Goal: Check status: Check status

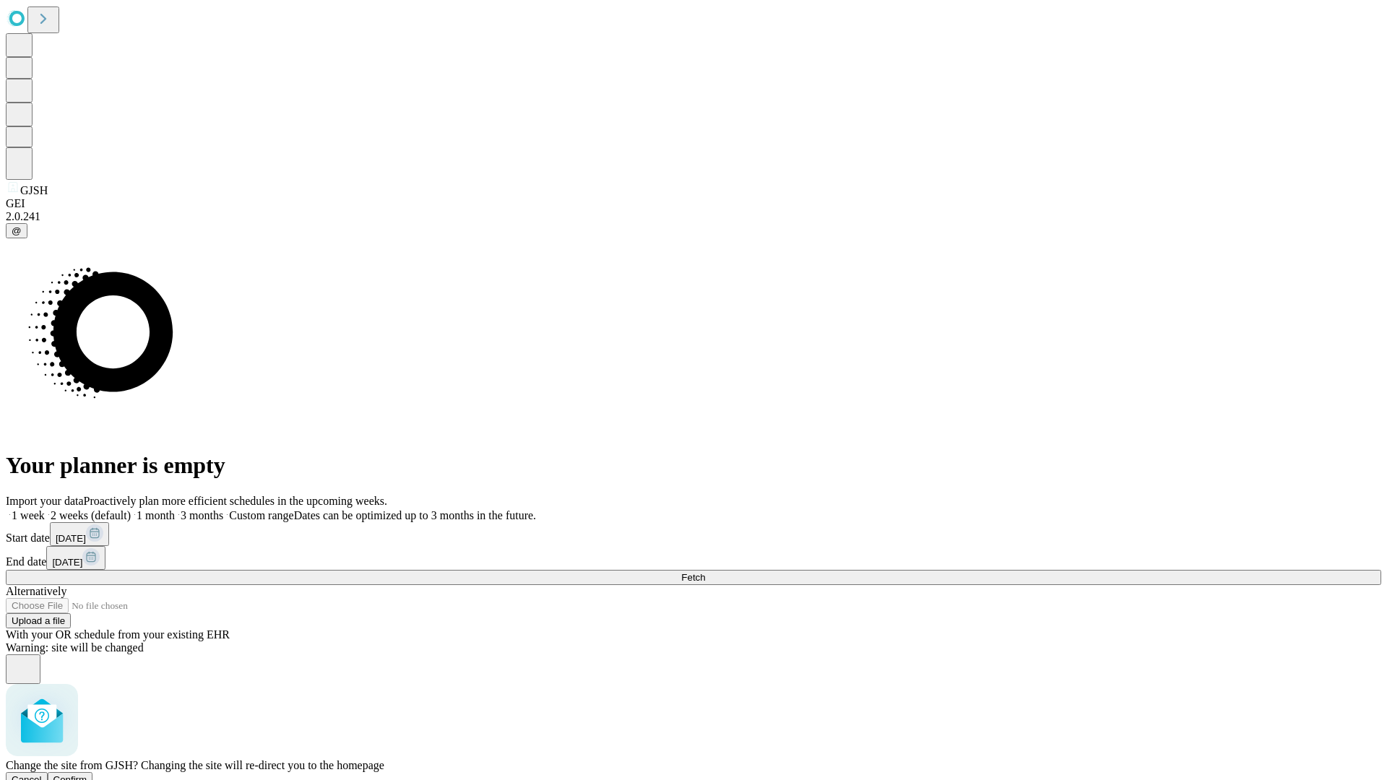
click at [87, 774] on span "Confirm" at bounding box center [70, 779] width 34 height 11
click at [175, 509] on label "1 month" at bounding box center [153, 515] width 44 height 12
click at [705, 572] on span "Fetch" at bounding box center [693, 577] width 24 height 11
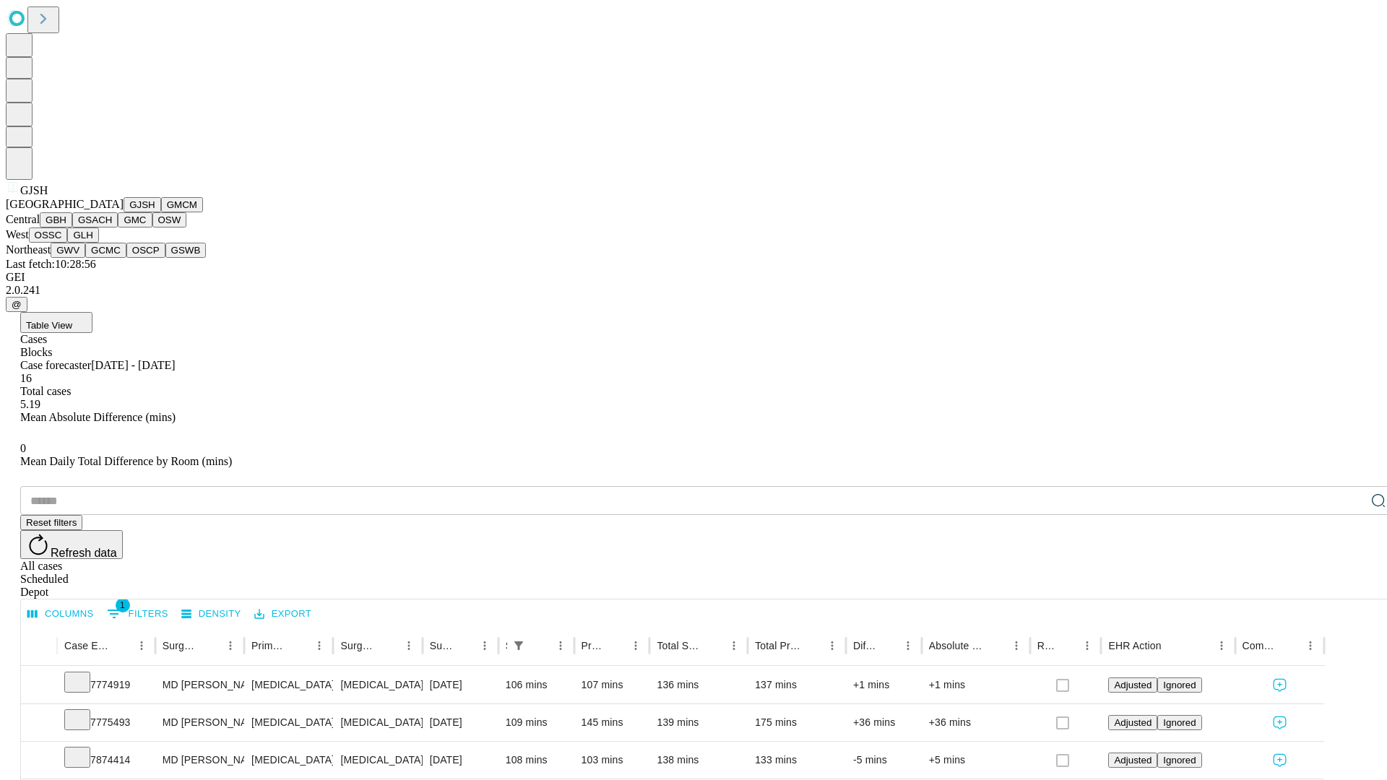
click at [161, 212] on button "GMCM" at bounding box center [182, 204] width 42 height 15
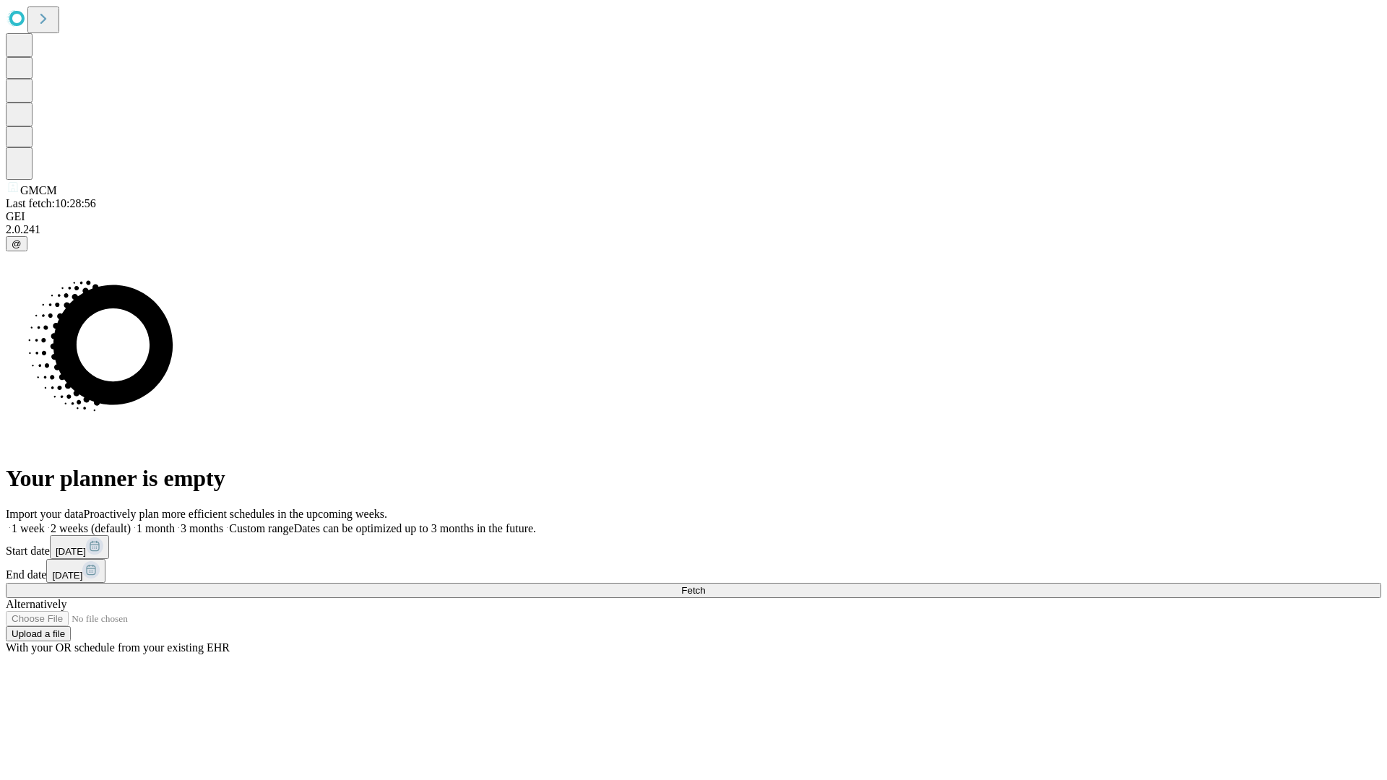
click at [175, 522] on label "1 month" at bounding box center [153, 528] width 44 height 12
click at [705, 585] on span "Fetch" at bounding box center [693, 590] width 24 height 11
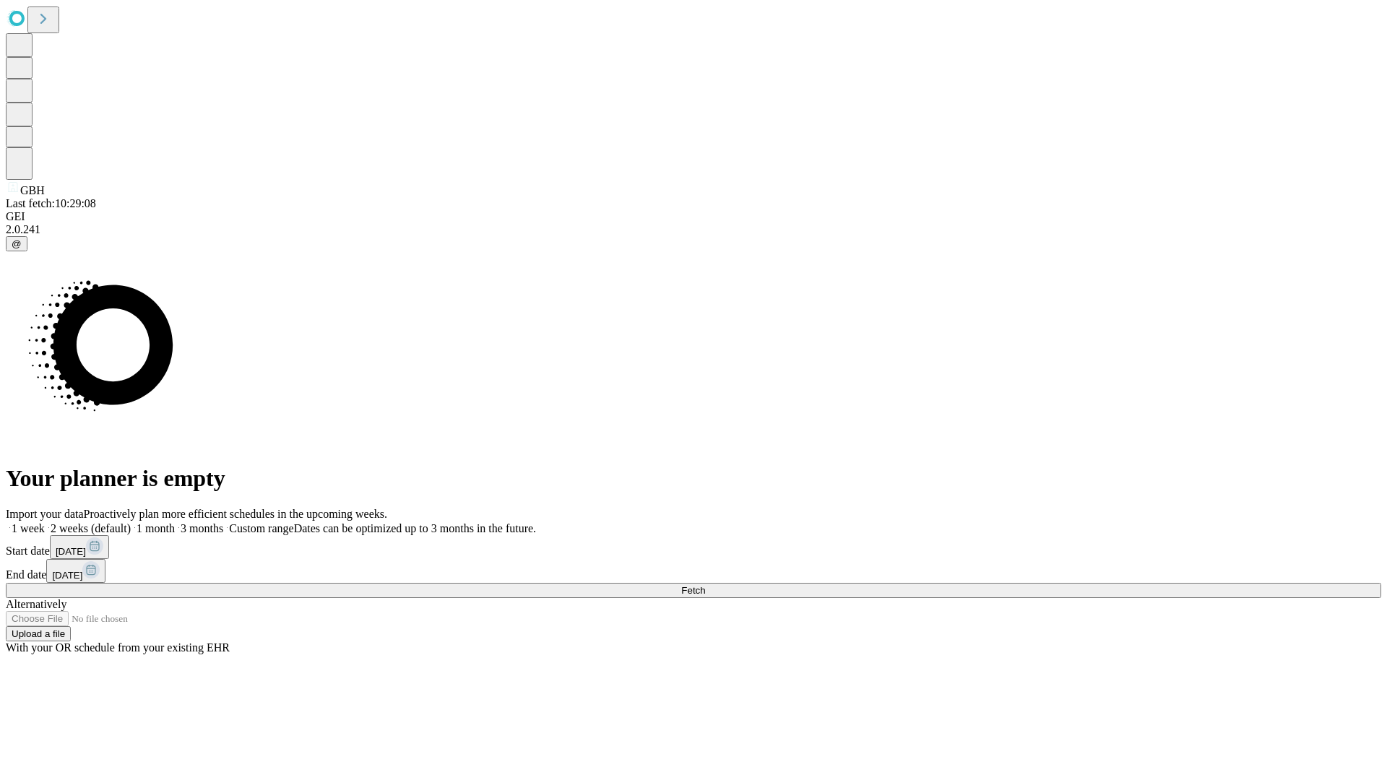
click at [175, 522] on label "1 month" at bounding box center [153, 528] width 44 height 12
click at [705, 585] on span "Fetch" at bounding box center [693, 590] width 24 height 11
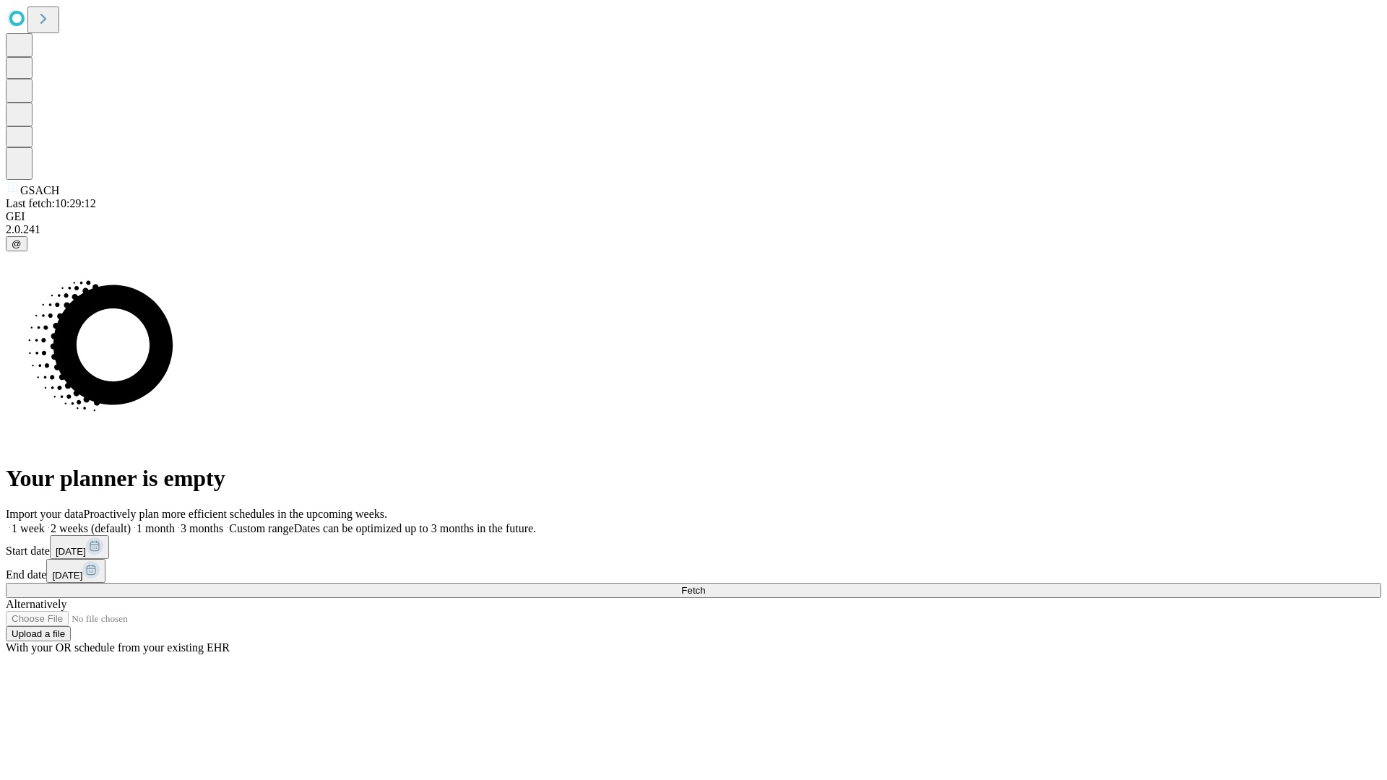
click at [175, 522] on label "1 month" at bounding box center [153, 528] width 44 height 12
click at [705, 585] on span "Fetch" at bounding box center [693, 590] width 24 height 11
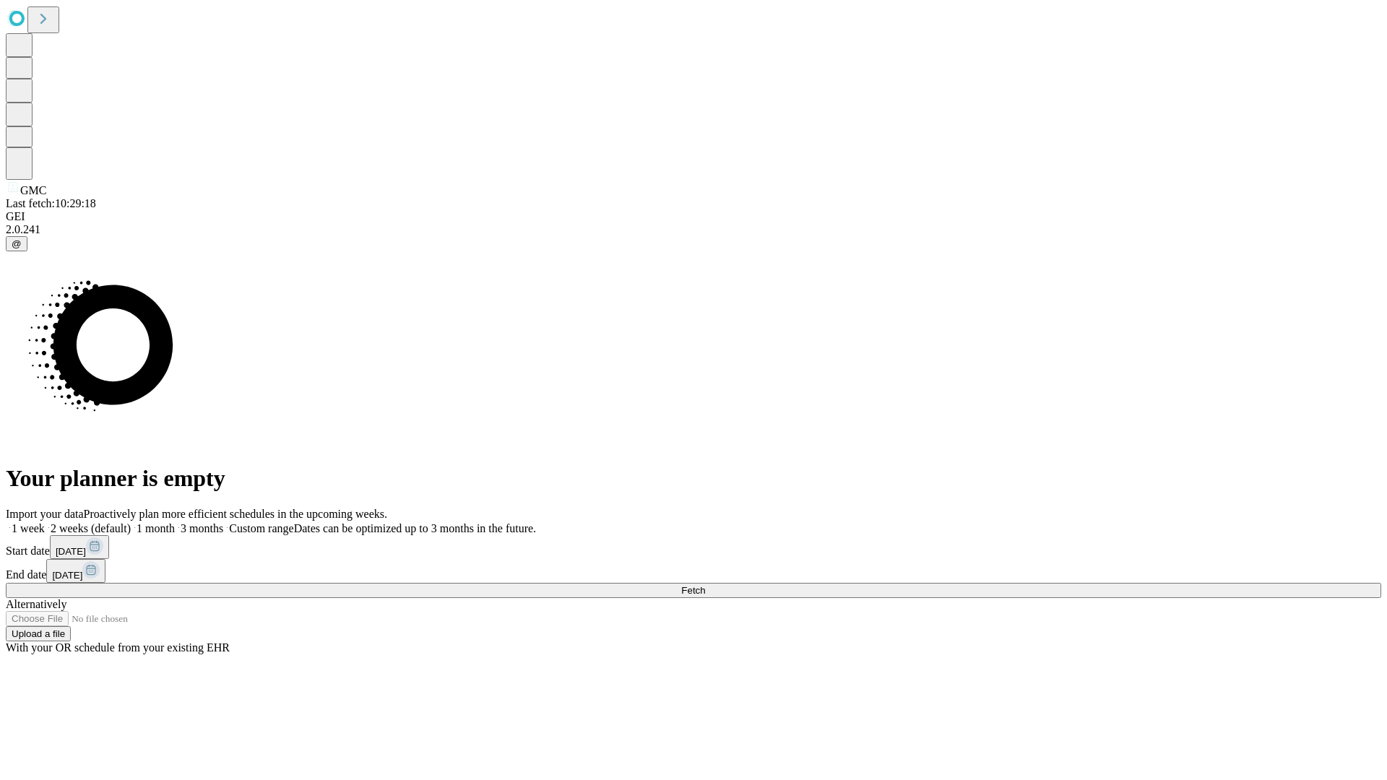
click at [175, 522] on label "1 month" at bounding box center [153, 528] width 44 height 12
click at [705, 585] on span "Fetch" at bounding box center [693, 590] width 24 height 11
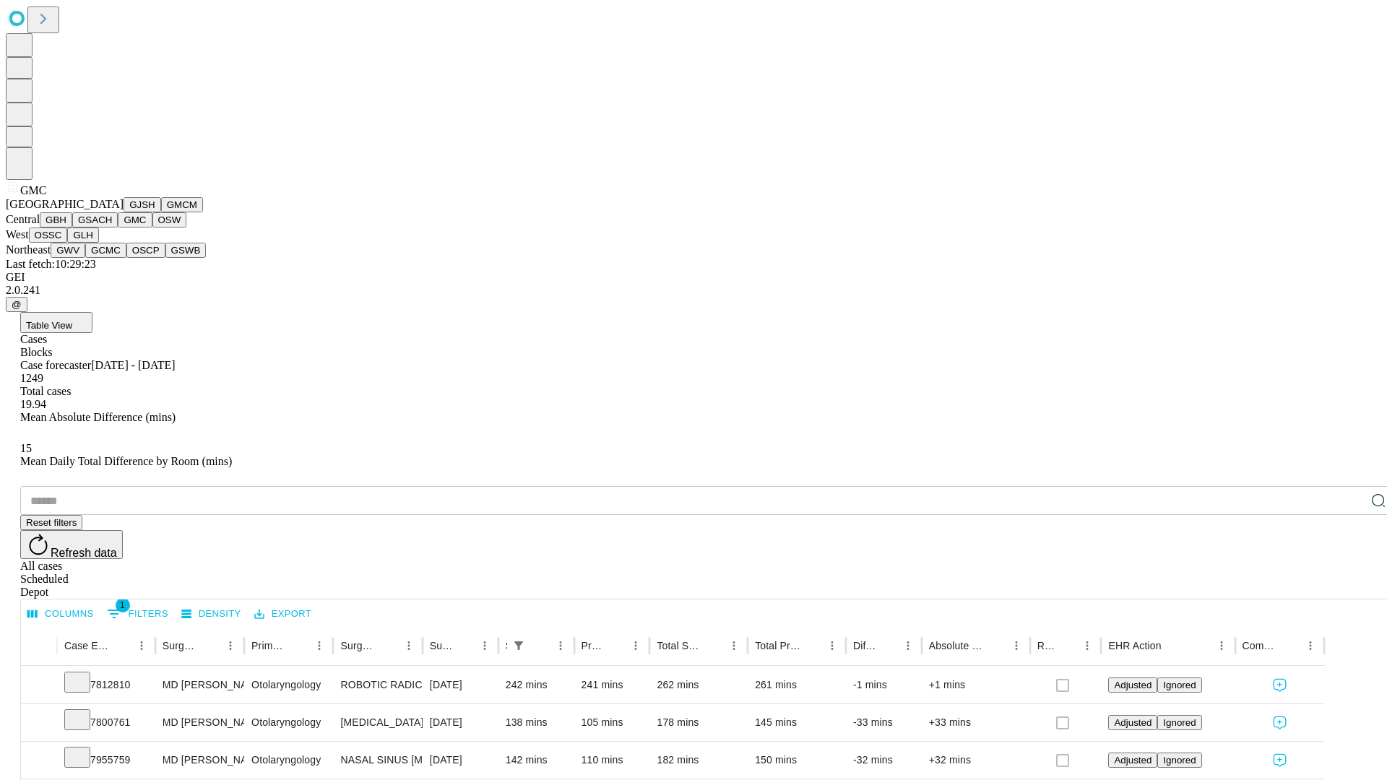
click at [152, 227] on button "OSW" at bounding box center [169, 219] width 35 height 15
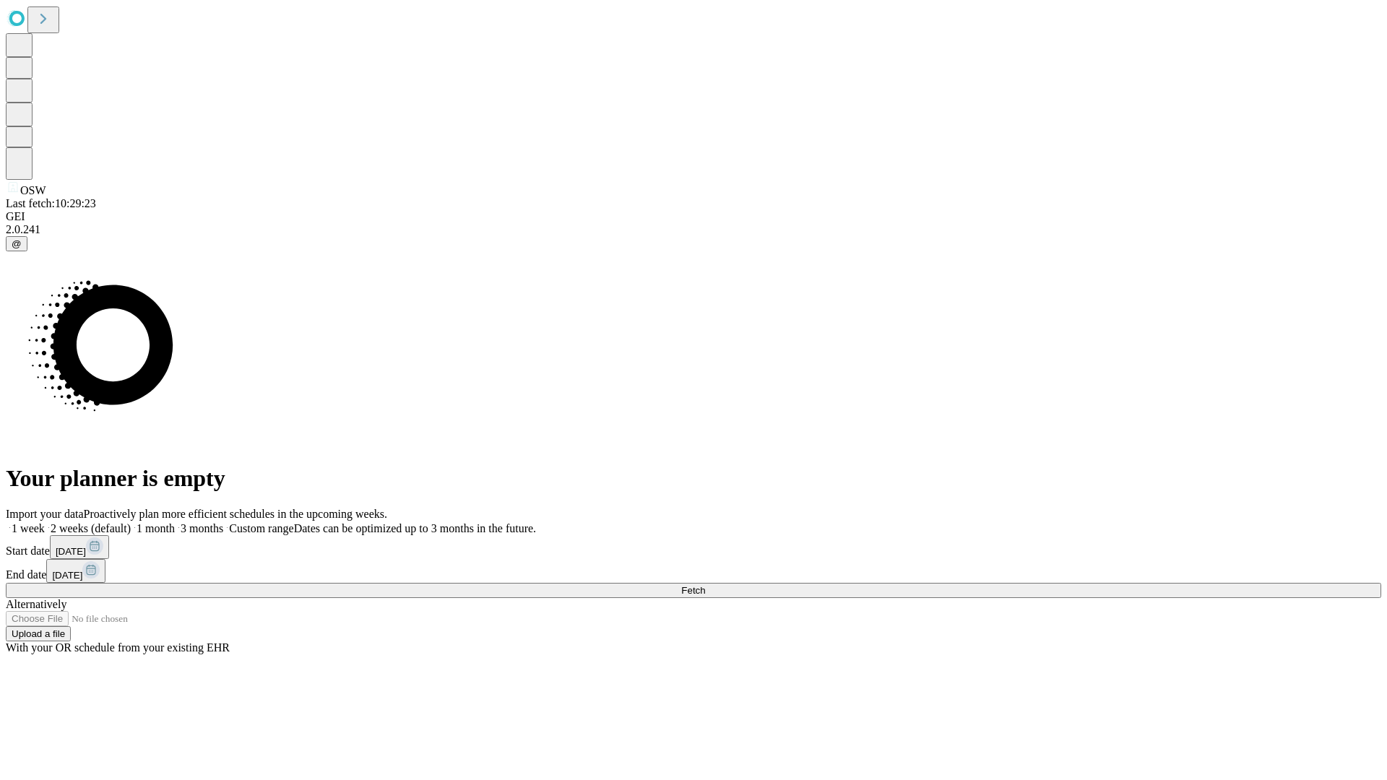
click at [175, 522] on label "1 month" at bounding box center [153, 528] width 44 height 12
click at [705, 585] on span "Fetch" at bounding box center [693, 590] width 24 height 11
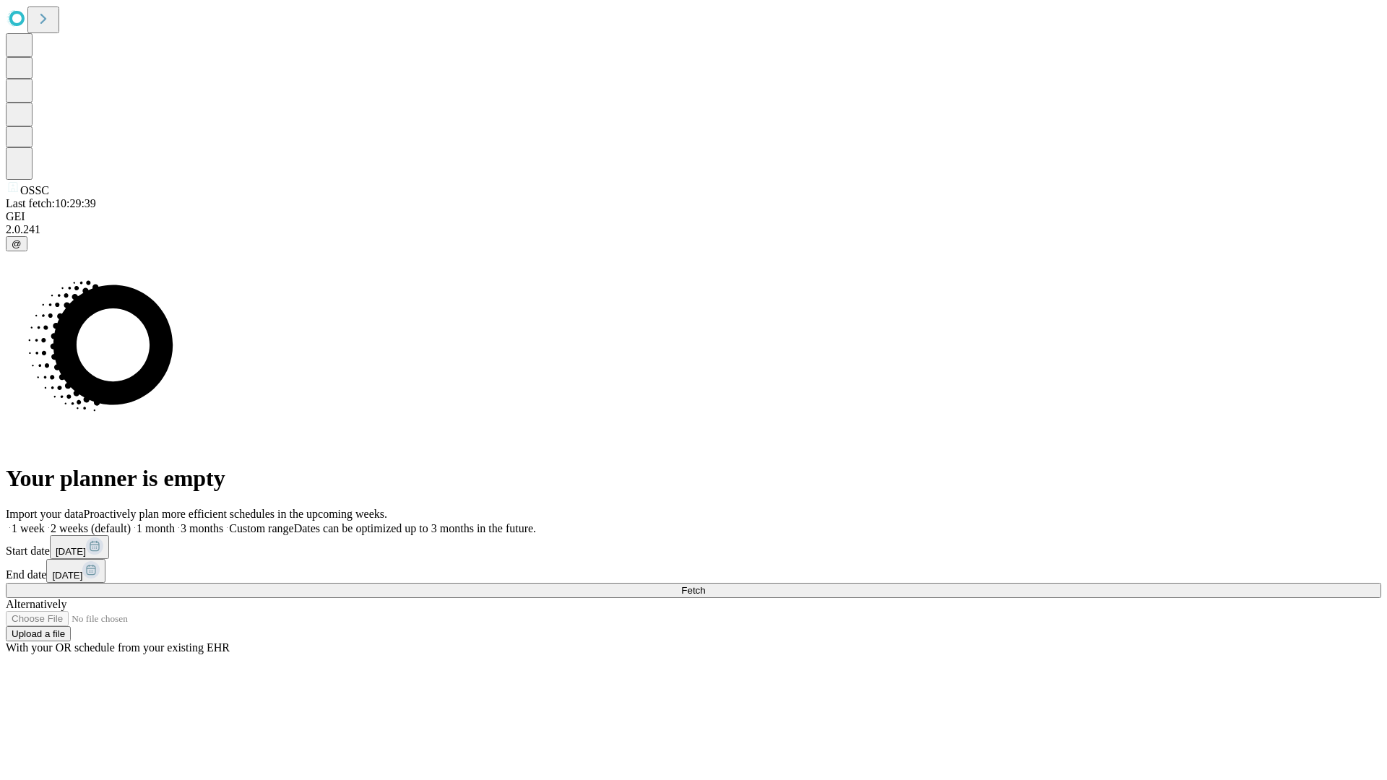
click at [175, 522] on label "1 month" at bounding box center [153, 528] width 44 height 12
click at [705, 585] on span "Fetch" at bounding box center [693, 590] width 24 height 11
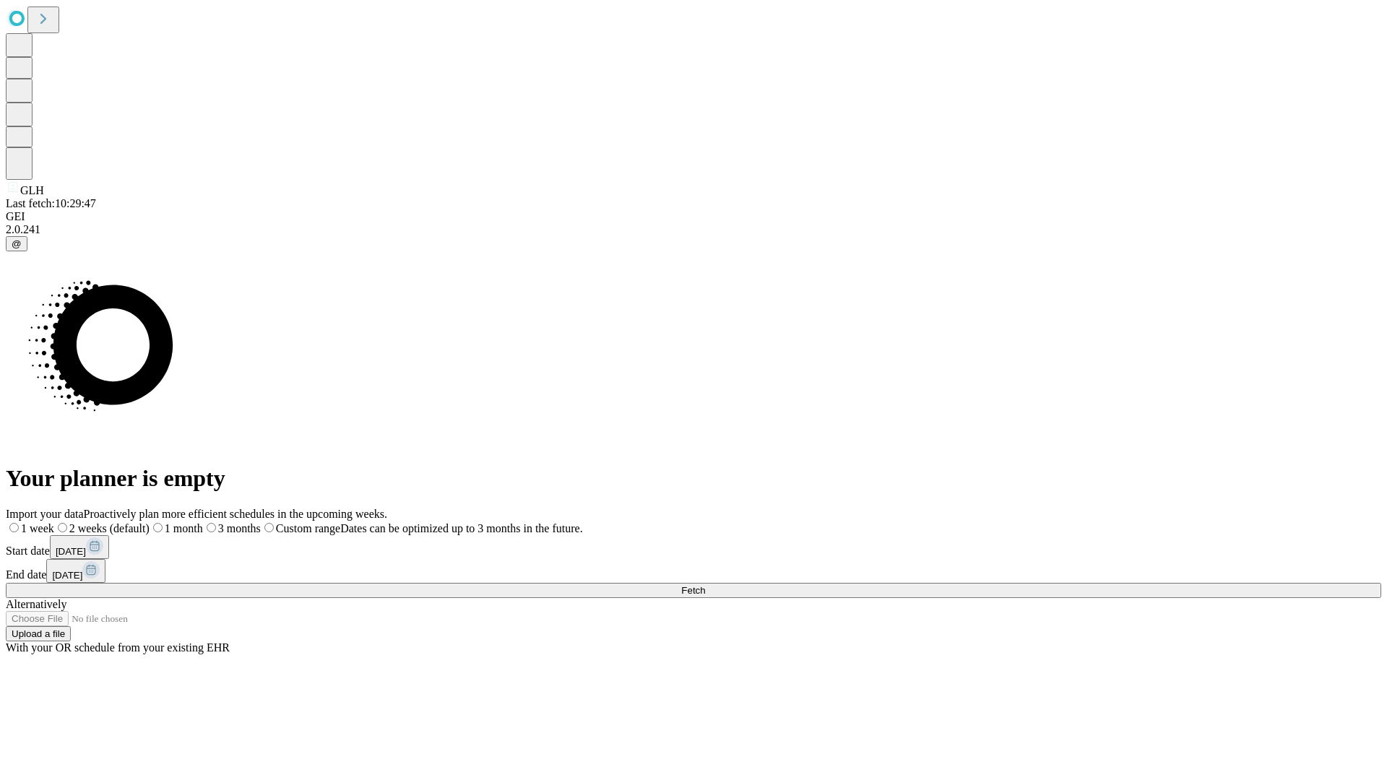
click at [203, 522] on label "1 month" at bounding box center [175, 528] width 53 height 12
click at [705, 585] on span "Fetch" at bounding box center [693, 590] width 24 height 11
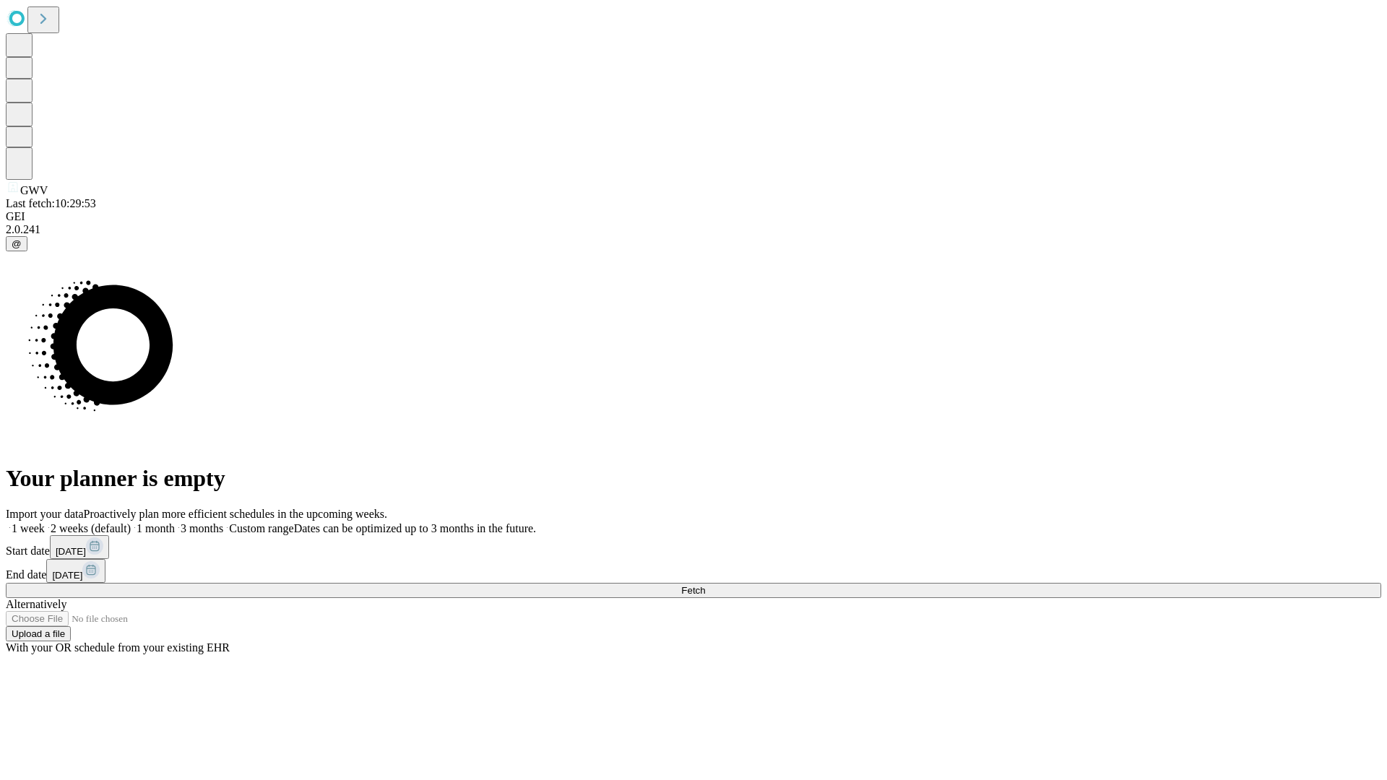
click at [175, 522] on label "1 month" at bounding box center [153, 528] width 44 height 12
click at [705, 585] on span "Fetch" at bounding box center [693, 590] width 24 height 11
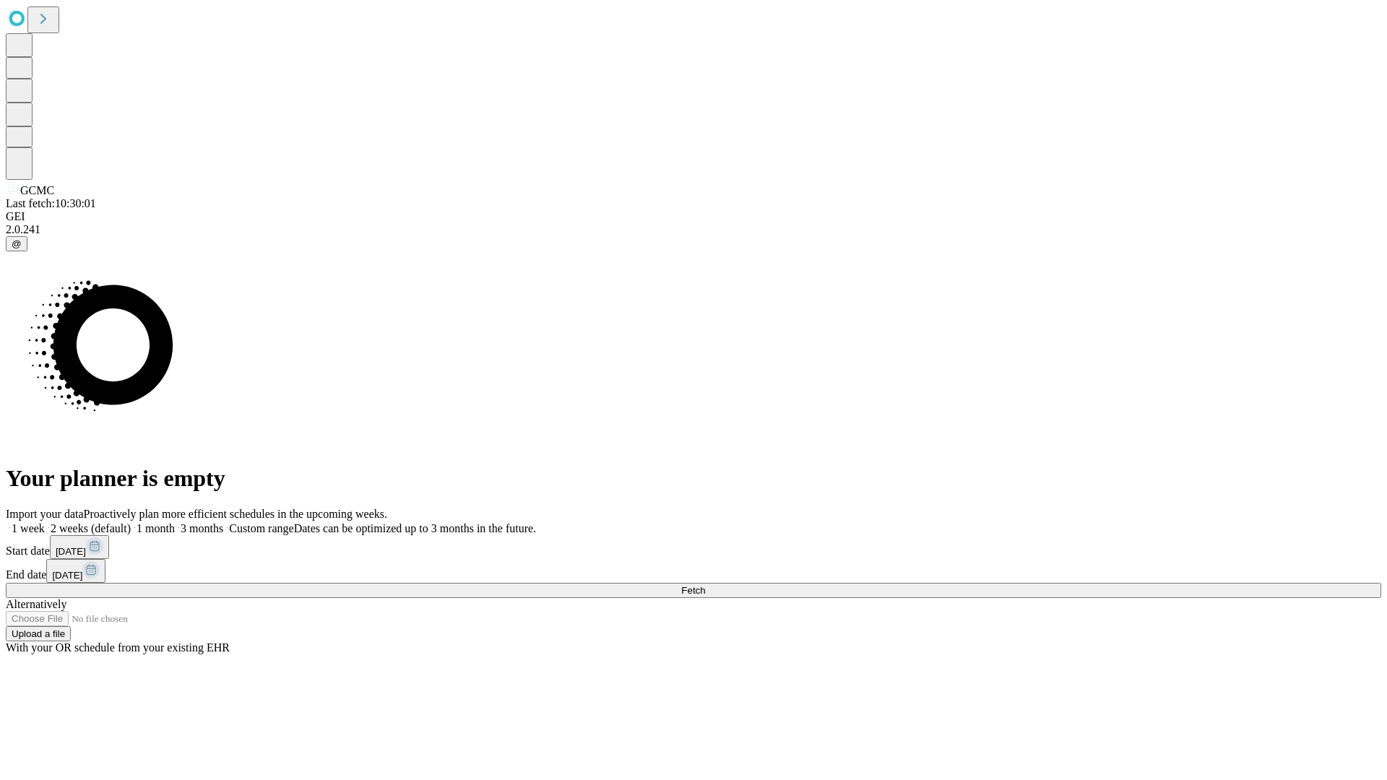
click at [705, 585] on span "Fetch" at bounding box center [693, 590] width 24 height 11
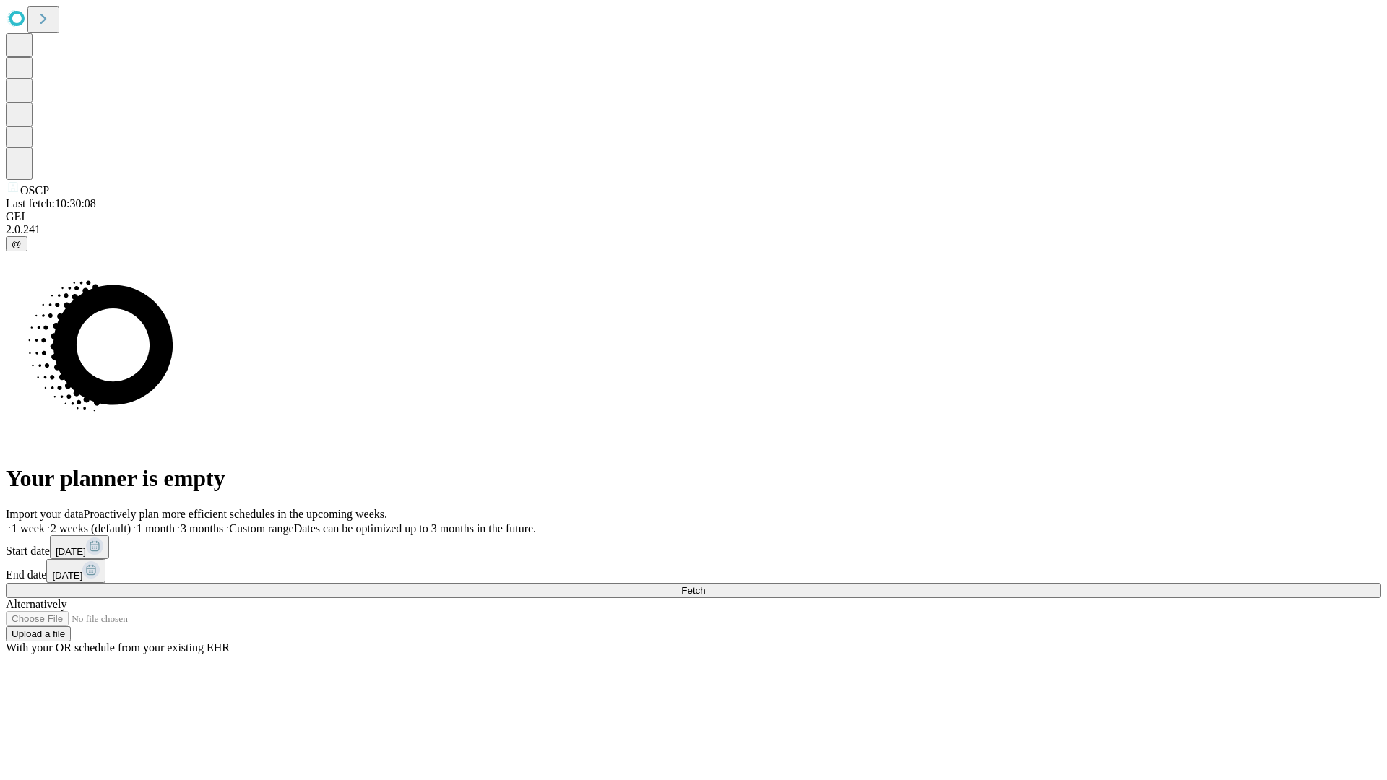
click at [175, 522] on label "1 month" at bounding box center [153, 528] width 44 height 12
click at [705, 585] on span "Fetch" at bounding box center [693, 590] width 24 height 11
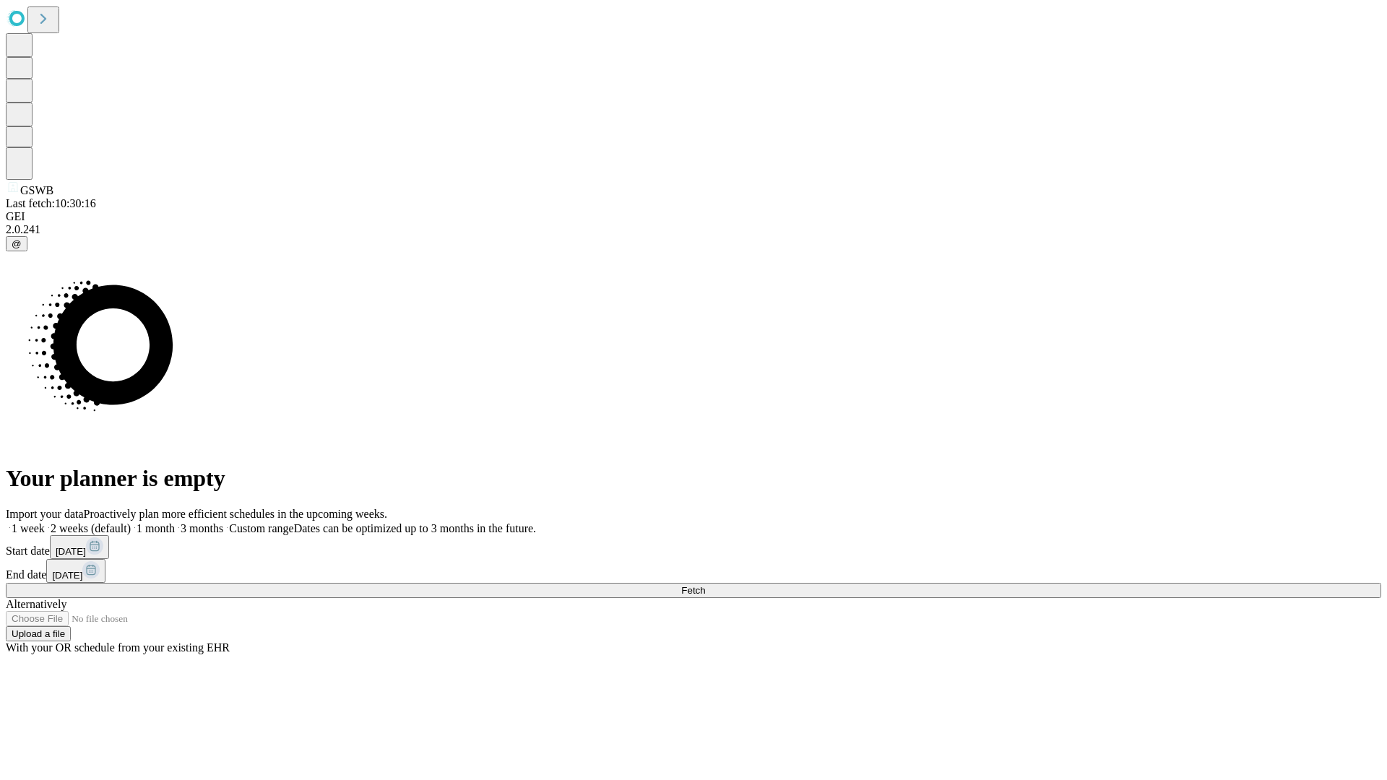
click at [705, 585] on span "Fetch" at bounding box center [693, 590] width 24 height 11
